Goal: Task Accomplishment & Management: Use online tool/utility

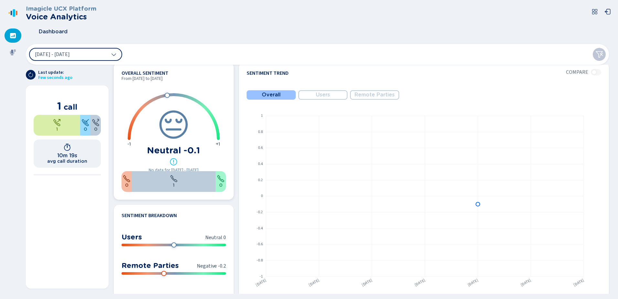
scroll to position [162, 0]
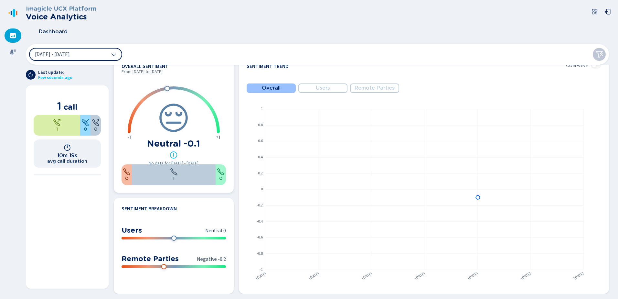
click at [174, 154] on icon at bounding box center [173, 155] width 7 height 7
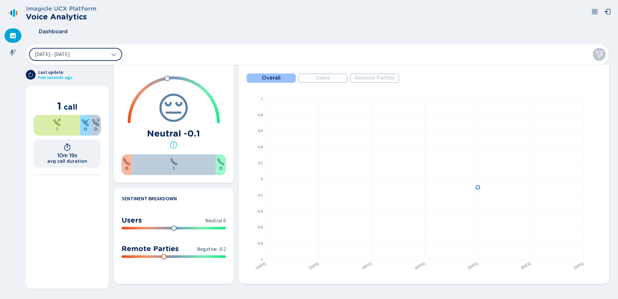
scroll to position [0, 0]
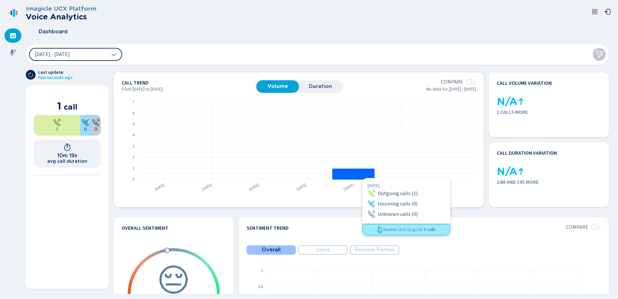
click at [362, 178] on rect at bounding box center [353, 173] width 42 height 11
click at [364, 175] on rect at bounding box center [353, 173] width 42 height 11
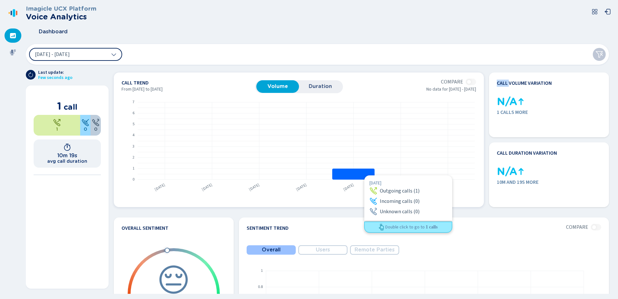
click at [364, 175] on rect at bounding box center [353, 173] width 42 height 11
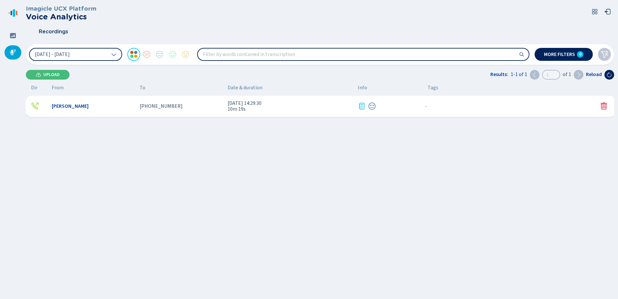
click at [362, 107] on icon at bounding box center [362, 106] width 8 height 8
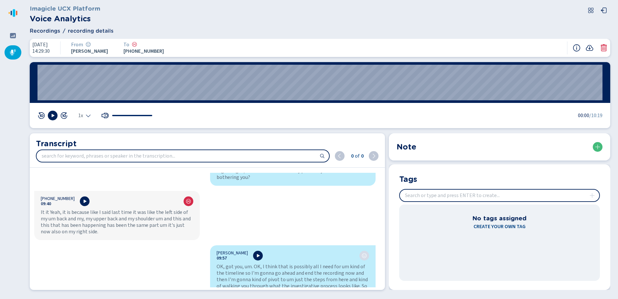
scroll to position [2325, 0]
